Goal: Information Seeking & Learning: Understand process/instructions

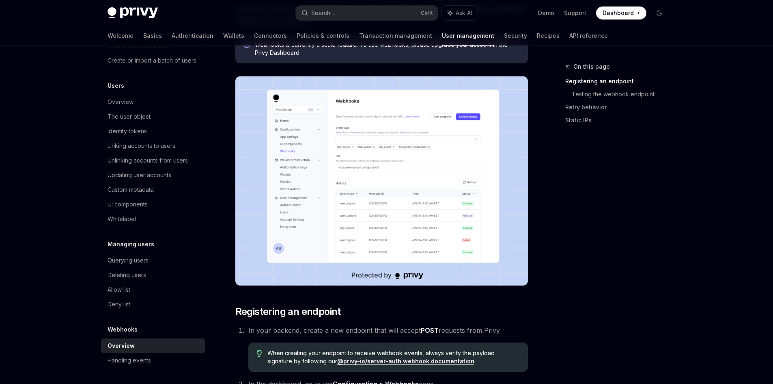
scroll to position [203, 0]
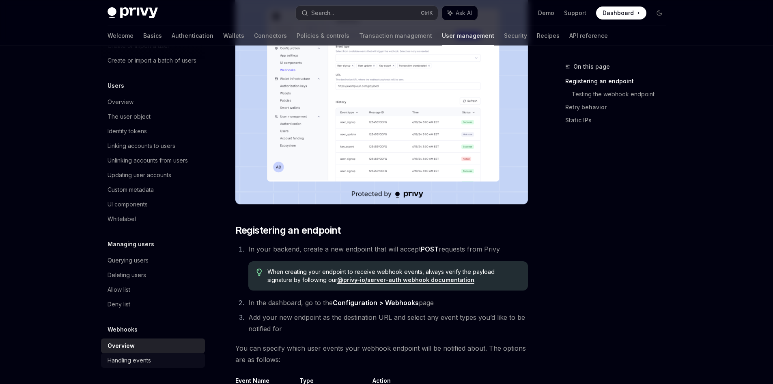
click at [135, 360] on div "Handling events" at bounding box center [129, 360] width 43 height 10
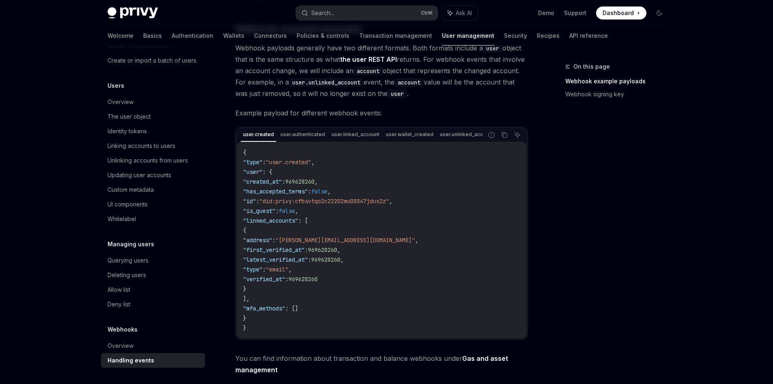
scroll to position [86, 0]
click at [503, 136] on icon "Copy the contents from the code block" at bounding box center [504, 135] width 6 height 6
click at [417, 257] on code "{ "type" : "user.created" , "user" : { "created_at" : 969628260 , "has_accepted…" at bounding box center [381, 239] width 277 height 185
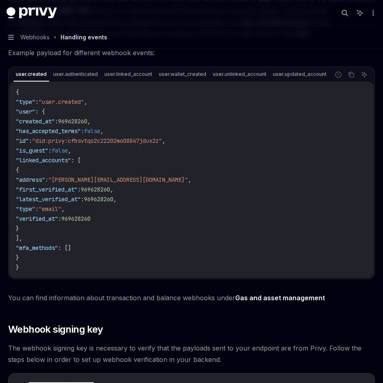
click at [54, 135] on span ""has_accepted_terms"" at bounding box center [48, 130] width 65 height 7
copy span "has_accepted_terms"
click at [42, 154] on span ""is_guest"" at bounding box center [32, 150] width 32 height 7
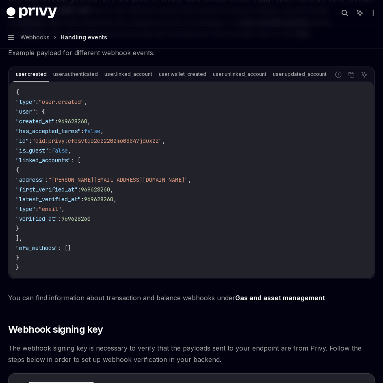
copy span "is_guest"
click at [55, 125] on span ""created_at"" at bounding box center [35, 121] width 39 height 7
copy span "created_at"
click at [73, 191] on span ""first_verified_at"" at bounding box center [47, 189] width 62 height 7
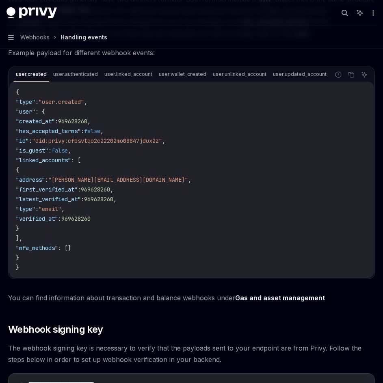
click at [73, 191] on span ""first_verified_at"" at bounding box center [47, 189] width 62 height 7
copy span "first_verified_at"
click at [69, 206] on code "{ "type" : "user.created" , "user" : { "created_at" : 969628260 , "has_accepted…" at bounding box center [191, 179] width 351 height 185
copy span "latest_verified_at"
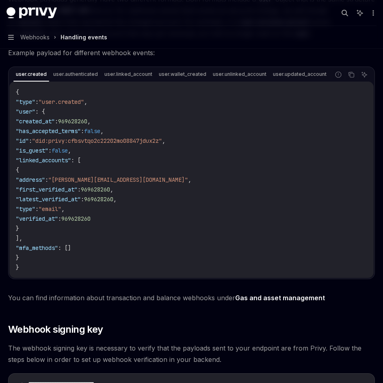
click at [59, 225] on code "{ "type" : "user.created" , "user" : { "created_at" : 969628260 , "has_accepted…" at bounding box center [191, 179] width 351 height 185
click at [58, 222] on span ""verified_at"" at bounding box center [37, 218] width 42 height 7
copy span "verified_at"
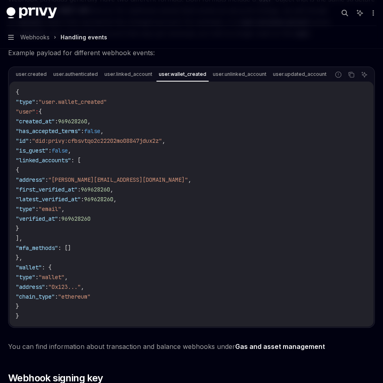
click at [64, 164] on span ""linked_accounts"" at bounding box center [43, 160] width 55 height 7
copy span "linked_accounts"
click at [173, 156] on code "{ "type" : "user.wallet_created" "user" : { "created_at" : 969628260 , "has_acc…" at bounding box center [191, 204] width 351 height 234
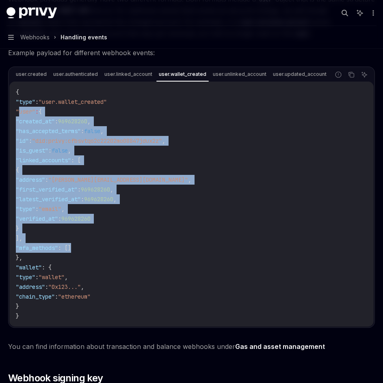
drag, startPoint x: 20, startPoint y: 115, endPoint x: 121, endPoint y: 254, distance: 172.1
click at [122, 255] on code "{ "type" : "user.wallet_created" "user" : { "created_at" : 969628260 , "has_acc…" at bounding box center [191, 204] width 351 height 234
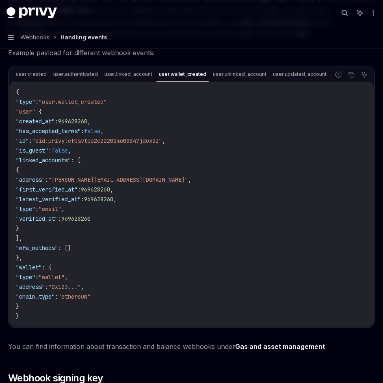
click at [120, 259] on code "{ "type" : "user.wallet_created" "user" : { "created_at" : 969628260 , "has_acc…" at bounding box center [191, 204] width 351 height 234
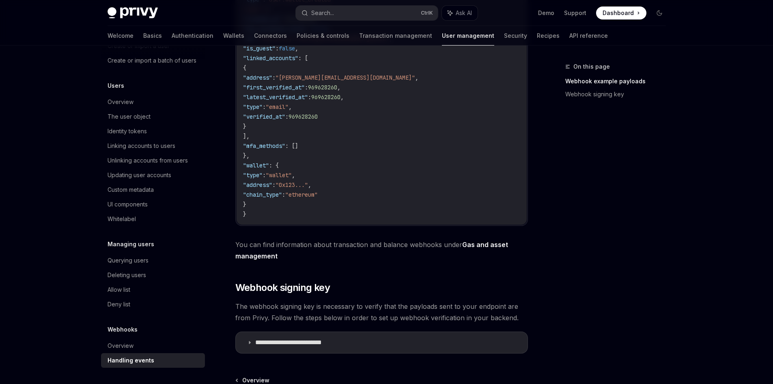
scroll to position [325, 0]
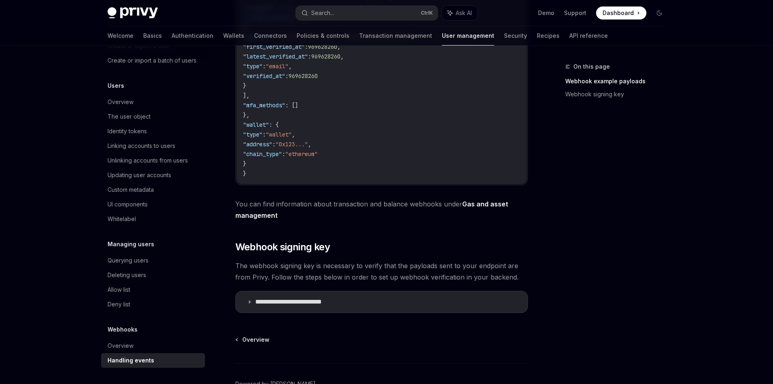
click at [537, 240] on div "On this page Webhook example payloads Webhook signing key Webhooks Handling eve…" at bounding box center [387, 77] width 572 height 713
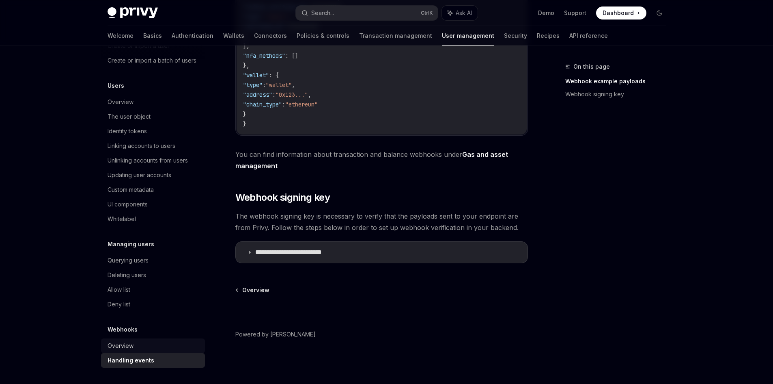
click at [108, 351] on link "Overview" at bounding box center [153, 345] width 104 height 15
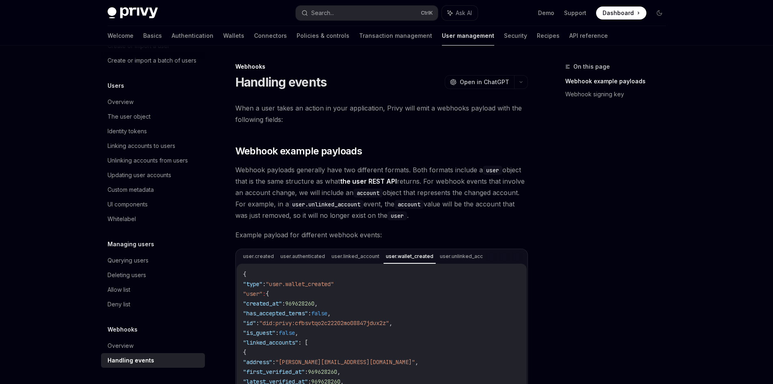
type textarea "*"
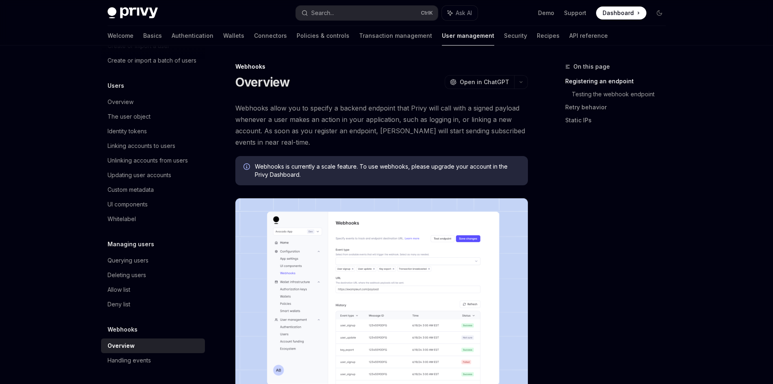
click at [382, 266] on img at bounding box center [381, 302] width 293 height 209
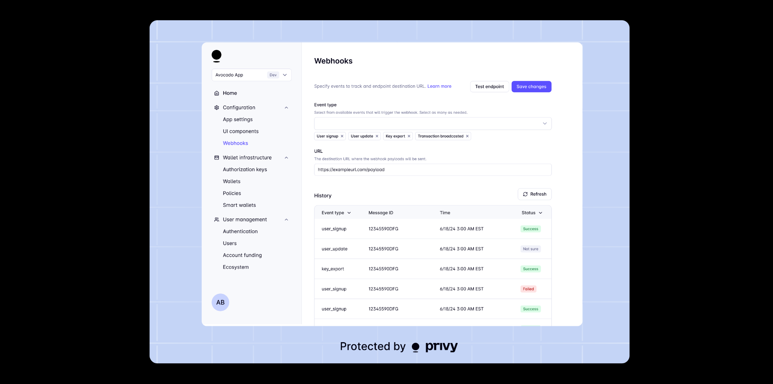
click at [558, 203] on img at bounding box center [389, 191] width 480 height 343
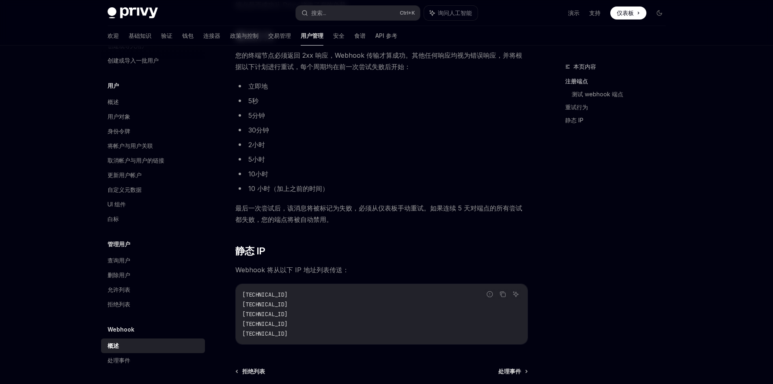
scroll to position [771, 0]
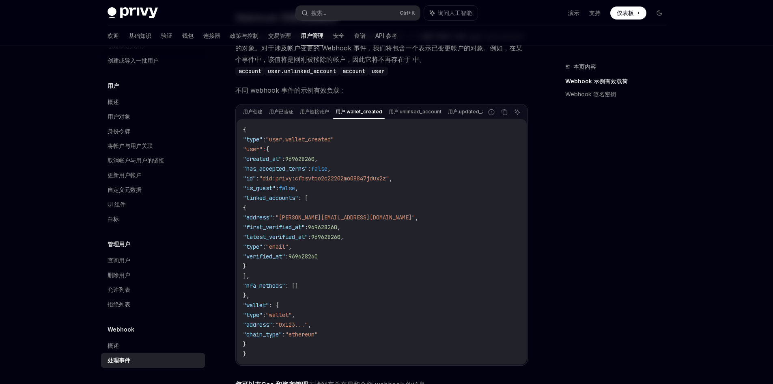
scroll to position [162, 0]
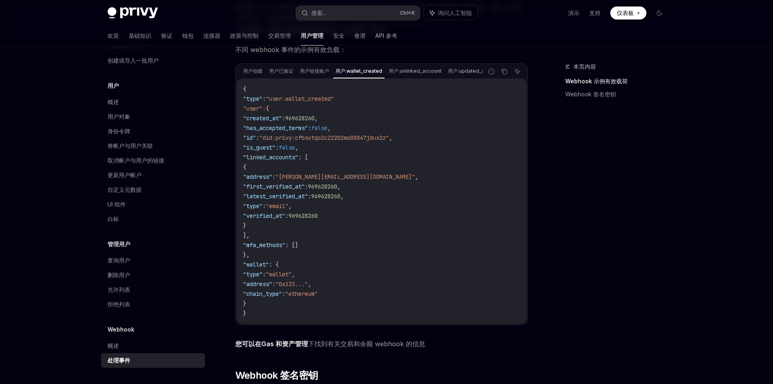
click at [457, 199] on code "{ "type" : "user.wallet_created" "user" : { "created_at" : 969628260 , "has_acc…" at bounding box center [381, 201] width 277 height 234
click at [272, 178] on span ""address"" at bounding box center [257, 176] width 29 height 7
click at [414, 188] on code "{ "type" : "user.wallet_created" "user" : { "created_at" : 969628260 , "has_acc…" at bounding box center [381, 201] width 277 height 234
